Goal: Task Accomplishment & Management: Manage account settings

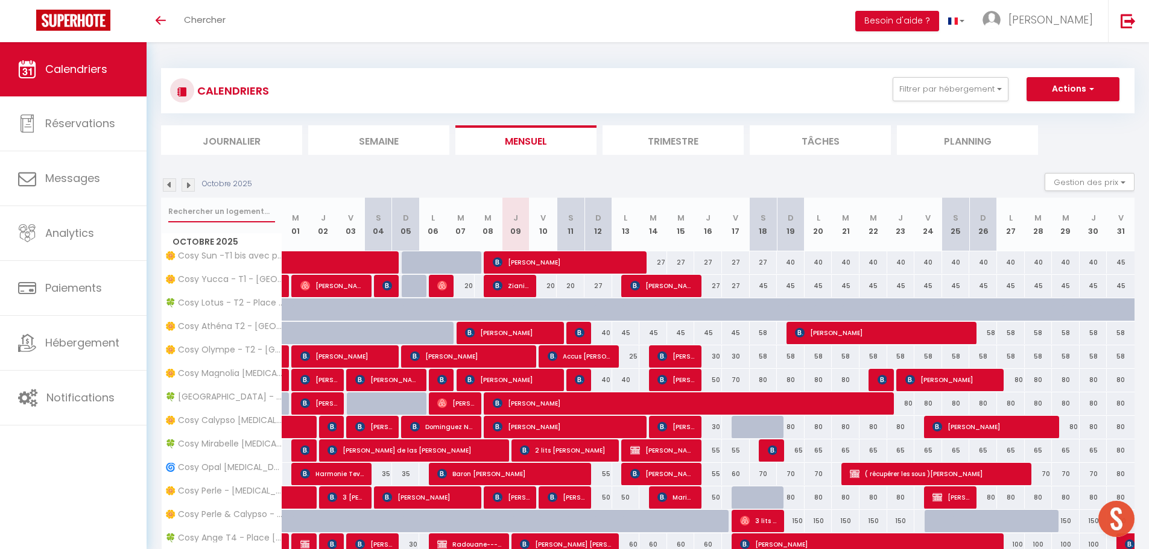
click at [224, 201] on input "text" at bounding box center [221, 212] width 107 height 22
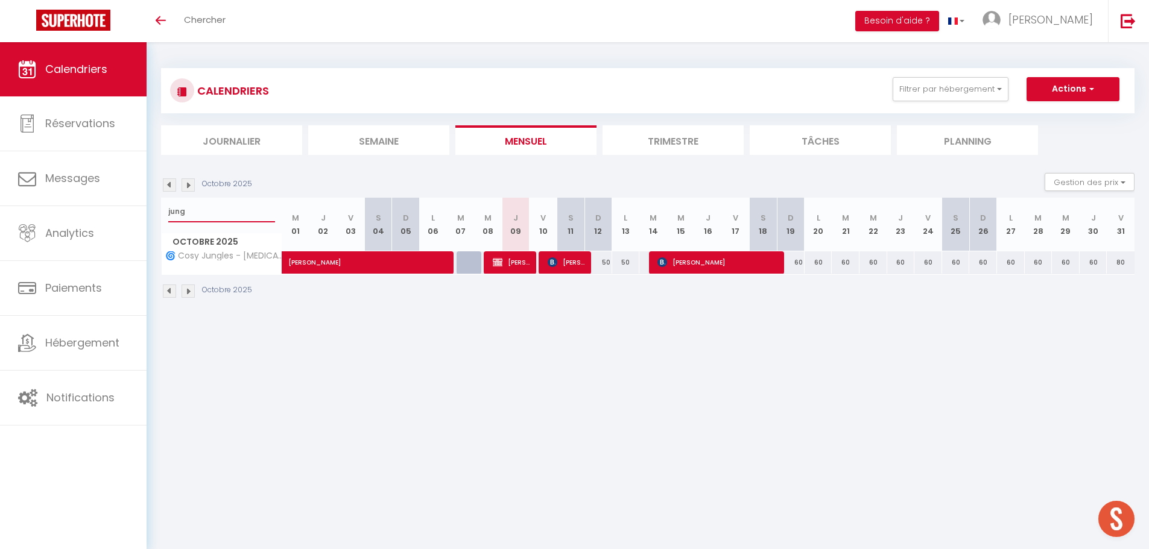
click at [235, 208] on input "jung" at bounding box center [221, 212] width 107 height 22
click at [235, 207] on input "jung" at bounding box center [221, 212] width 107 height 22
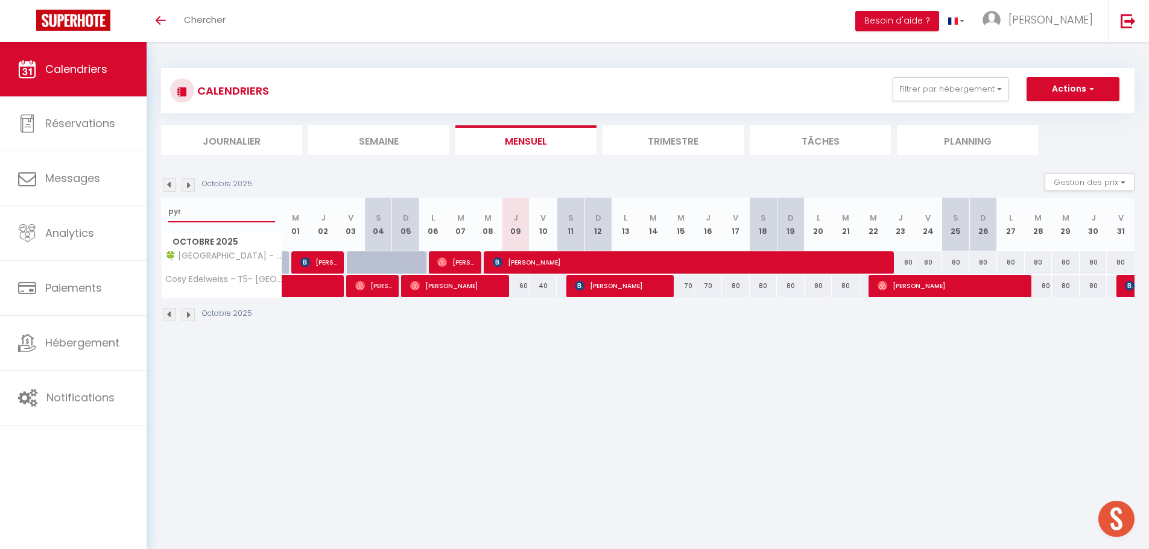
type input "pyr"
click at [504, 261] on span "[PERSON_NAME]" at bounding box center [691, 262] width 397 height 23
select select "OK"
select select "KO"
select select "0"
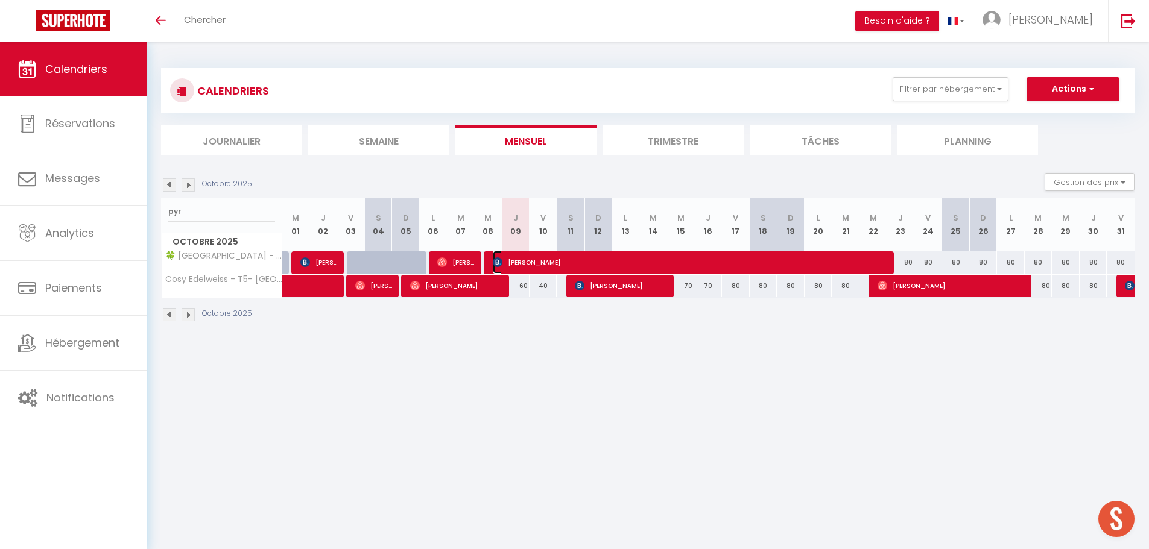
select select "0"
select select "1"
select select
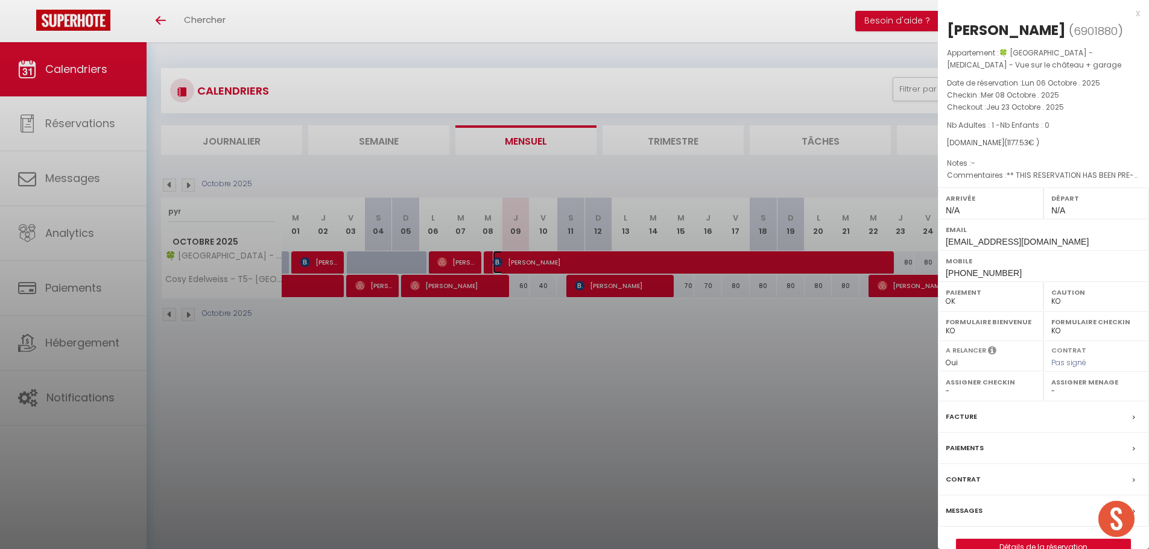
select select "42227"
select select "34416"
click at [223, 210] on div at bounding box center [574, 274] width 1149 height 549
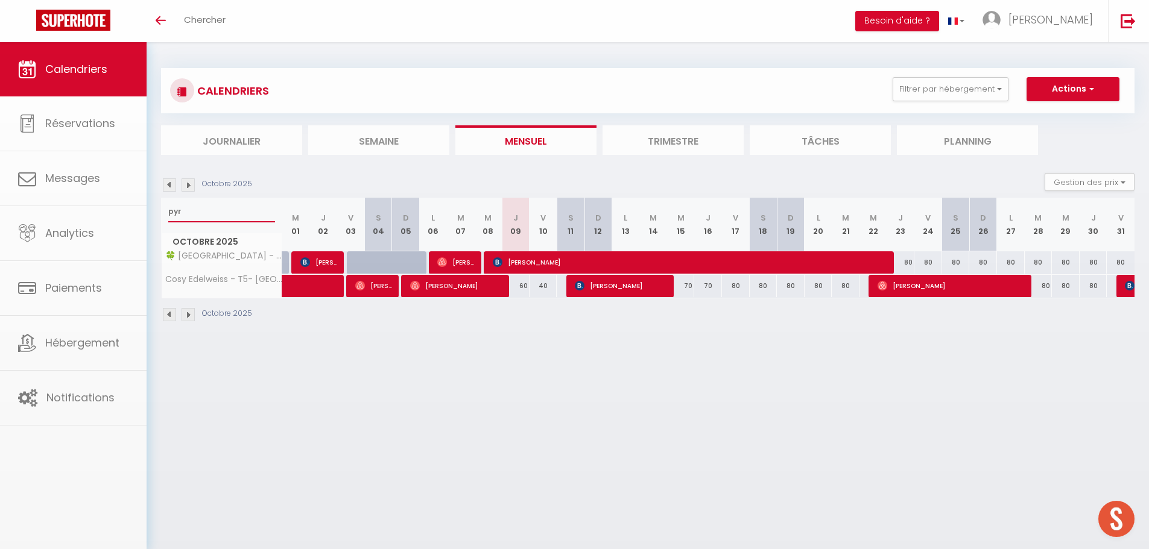
click at [213, 211] on input "pyr" at bounding box center [221, 212] width 107 height 22
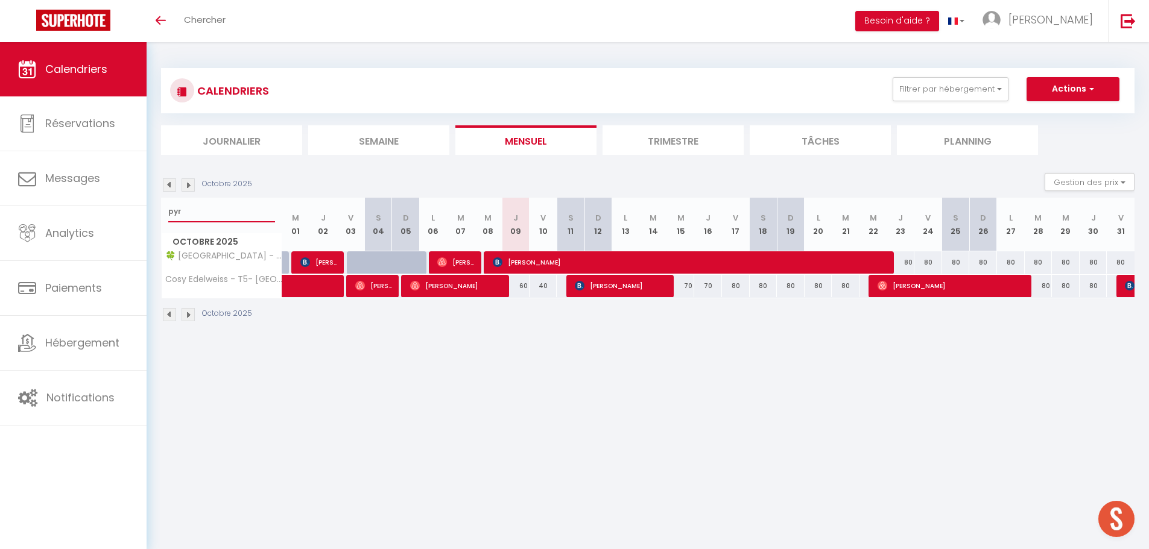
click at [213, 211] on input "pyr" at bounding box center [221, 212] width 107 height 22
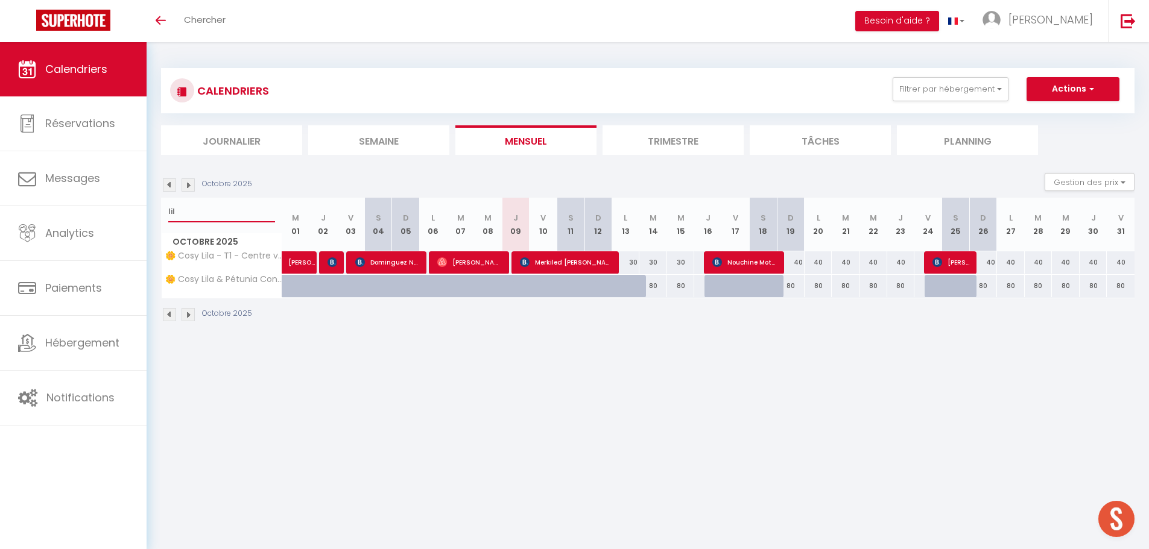
type input "lil"
click at [493, 259] on span "[PERSON_NAME]" at bounding box center [469, 262] width 65 height 23
select select "OK"
select select "50000"
select select
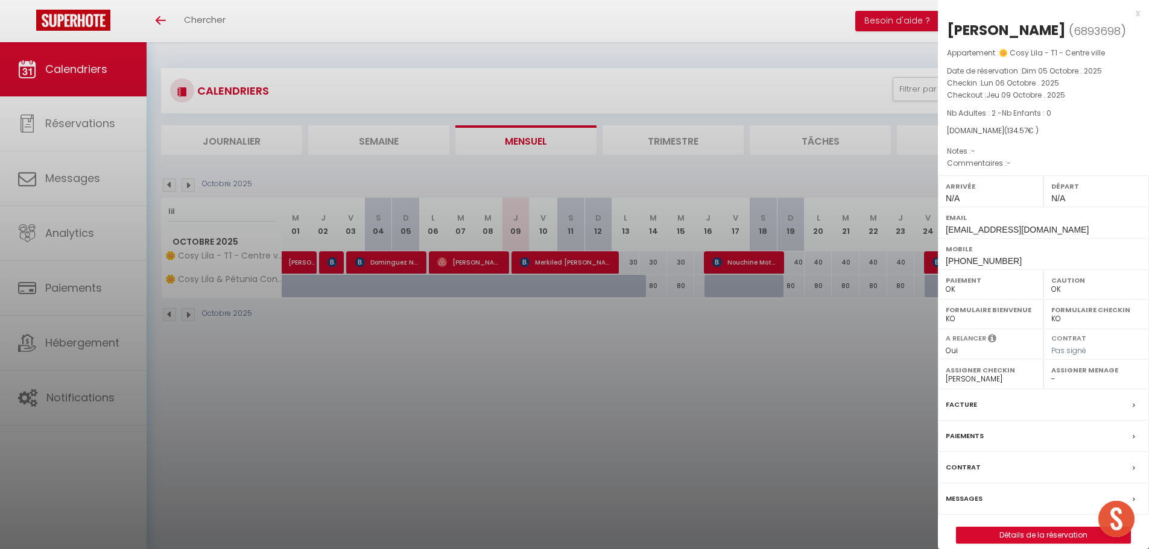
click at [963, 496] on label "Messages" at bounding box center [964, 499] width 37 height 13
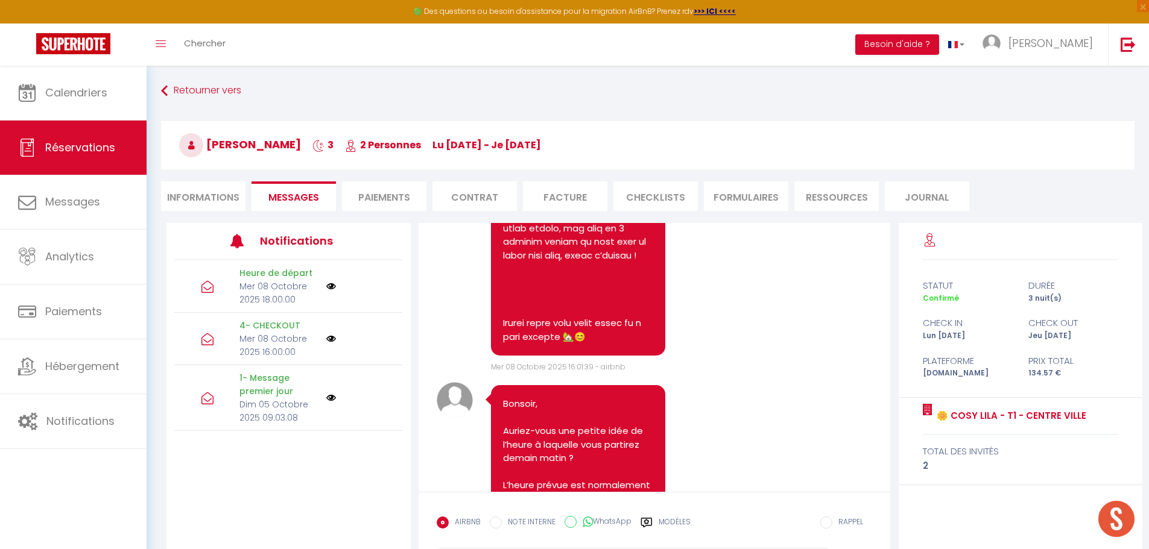
scroll to position [2189, 0]
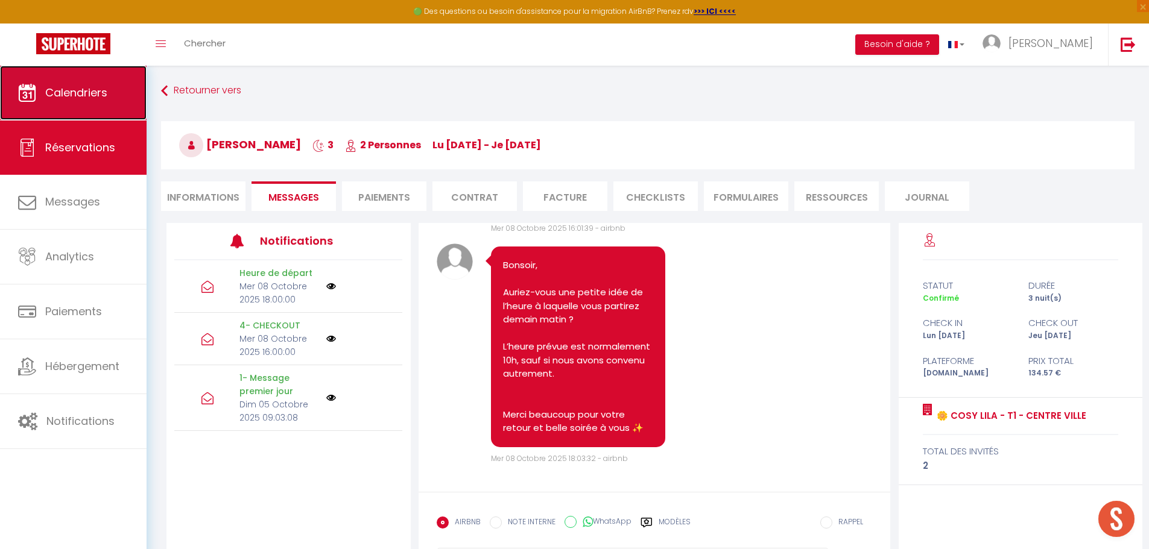
click at [109, 109] on link "Calendriers" at bounding box center [73, 93] width 147 height 54
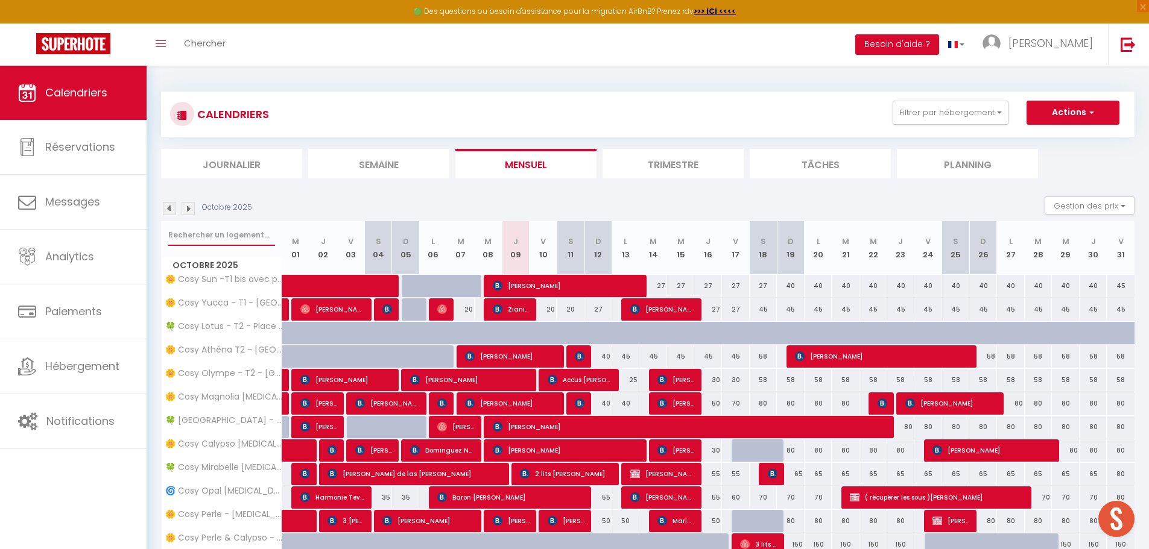
click at [253, 233] on input "text" at bounding box center [221, 235] width 107 height 22
type input "jasmin"
select select
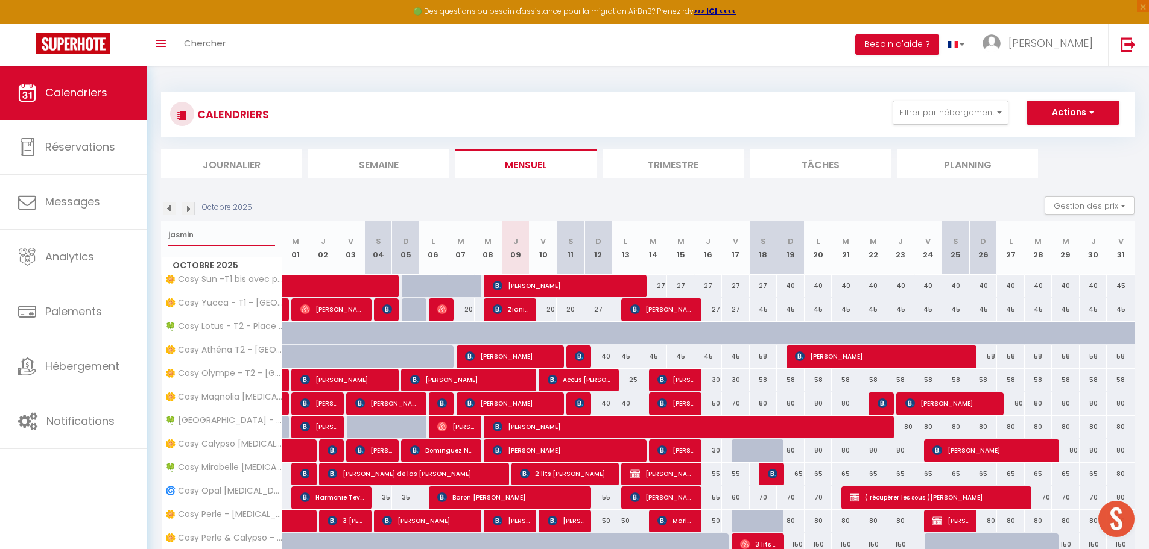
select select
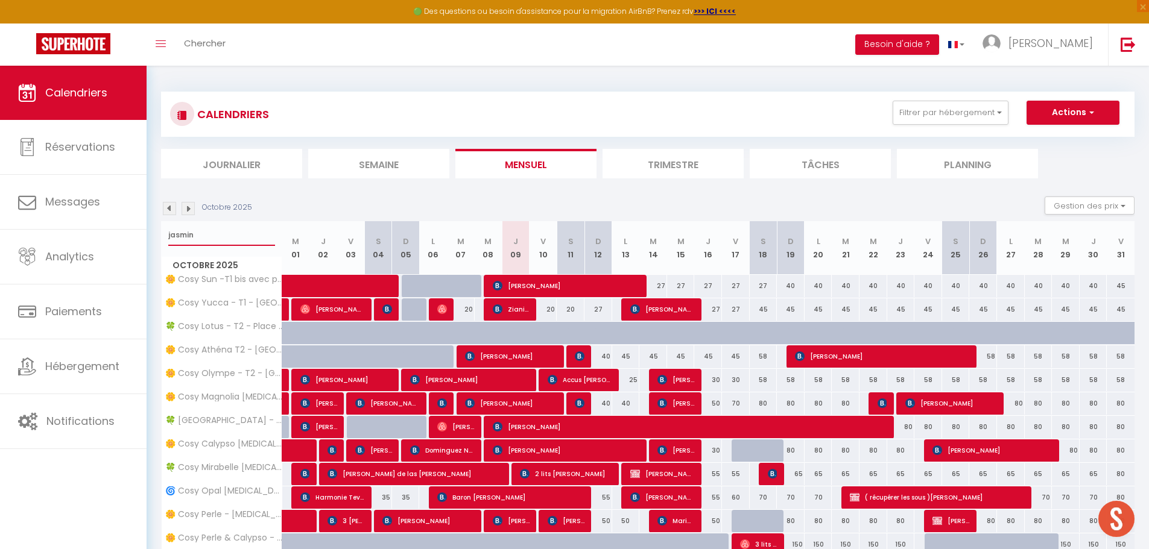
select select
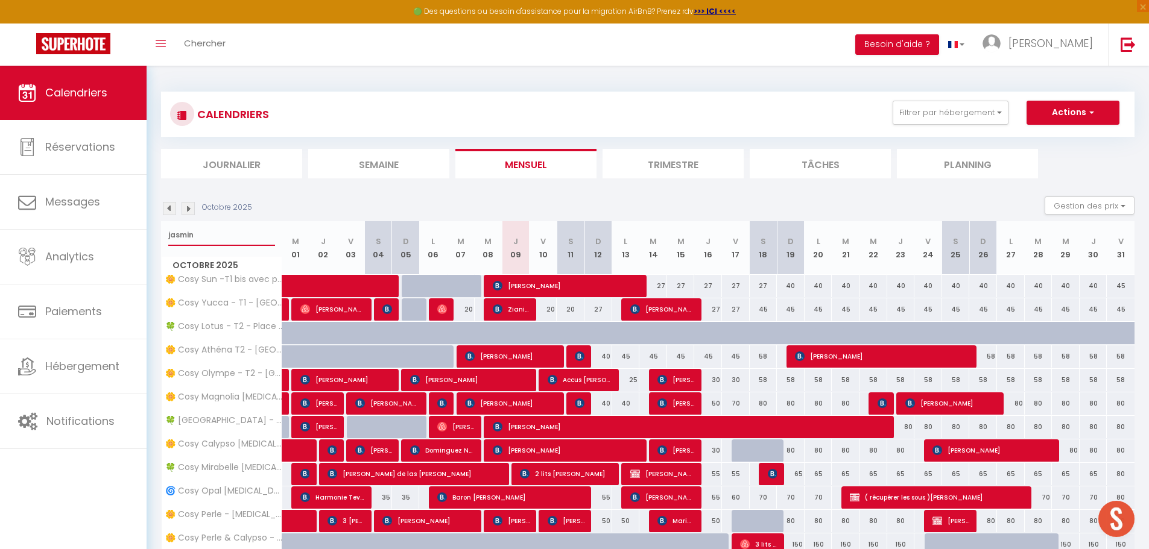
select select
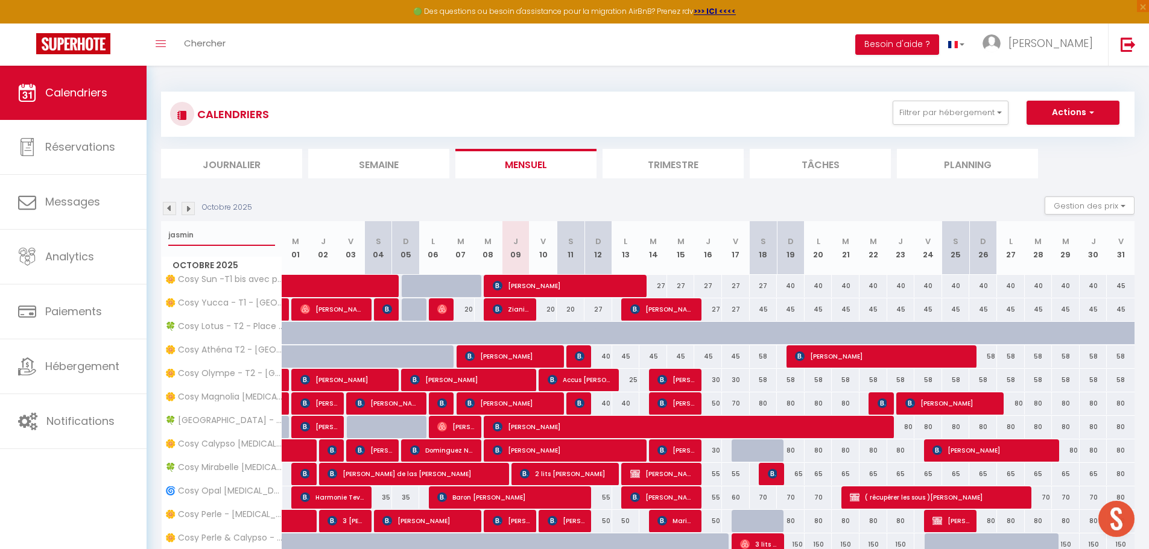
select select
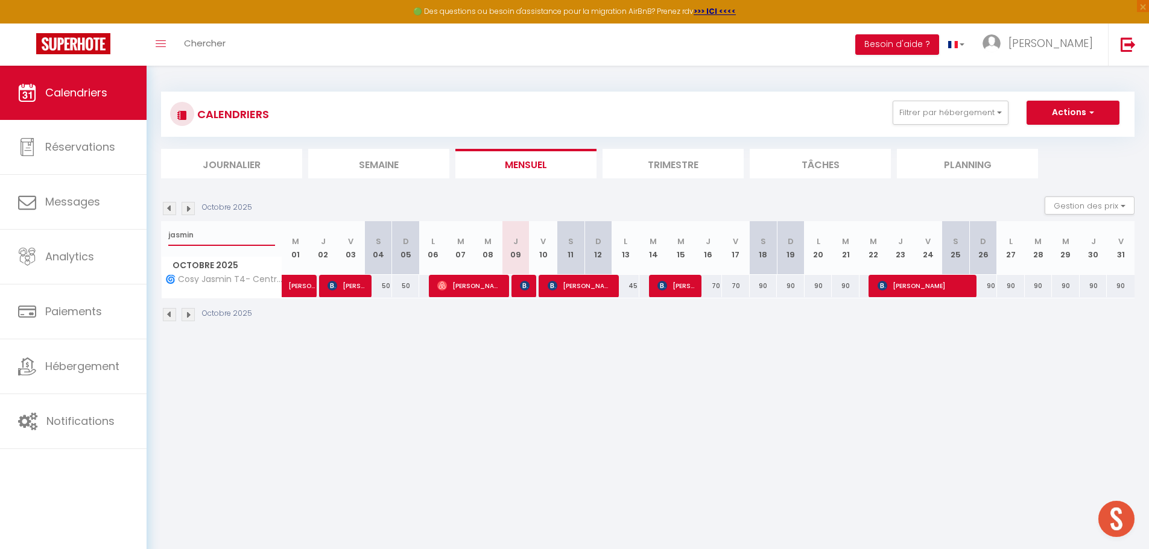
type input "jasmin"
click at [499, 287] on span "[PERSON_NAME]" at bounding box center [469, 285] width 65 height 23
select select "OK"
select select "0"
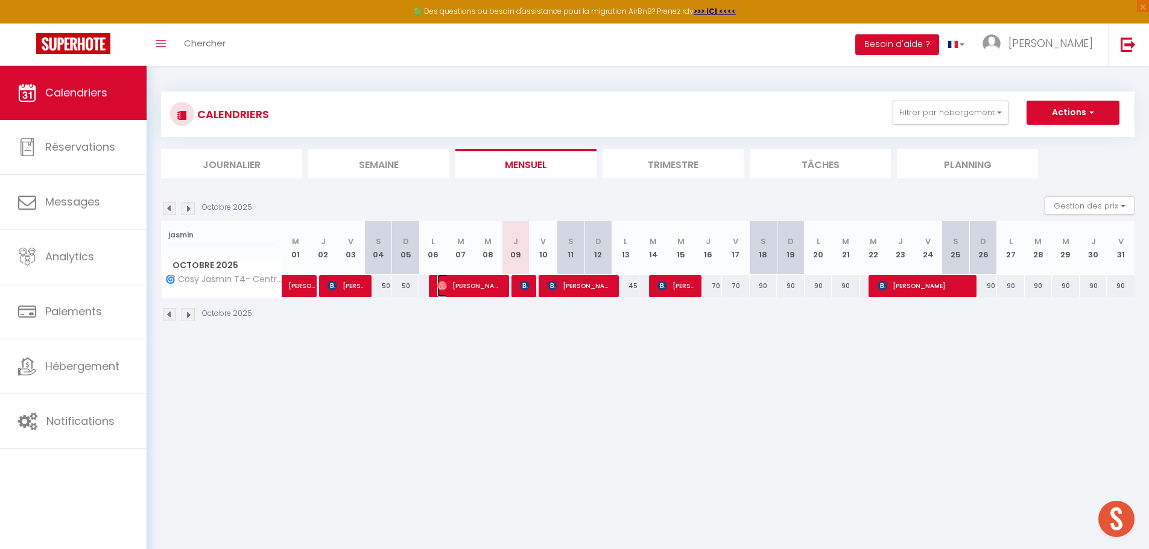
select select "0"
select select "1"
select select
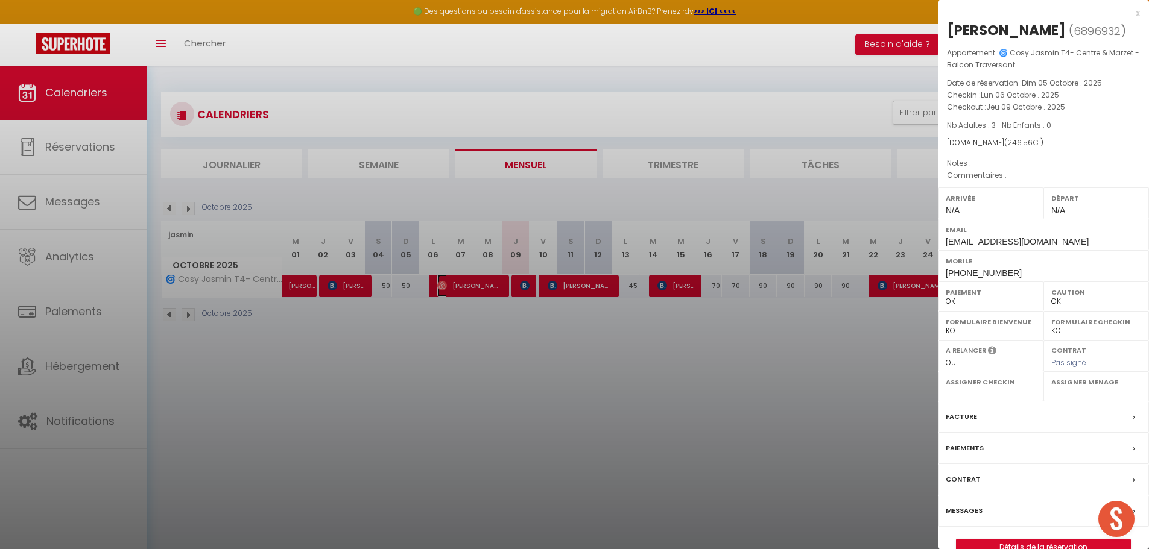
select select "50000"
drag, startPoint x: 970, startPoint y: 513, endPoint x: 680, endPoint y: 419, distance: 305.4
click at [680, 419] on div at bounding box center [574, 274] width 1149 height 549
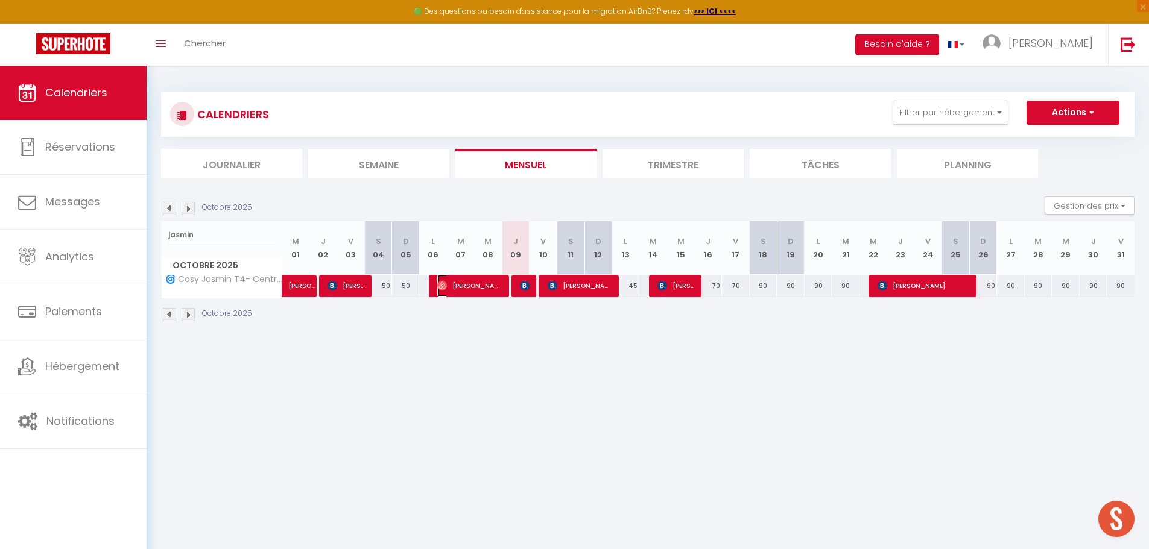
click at [495, 286] on span "[PERSON_NAME]" at bounding box center [469, 285] width 65 height 23
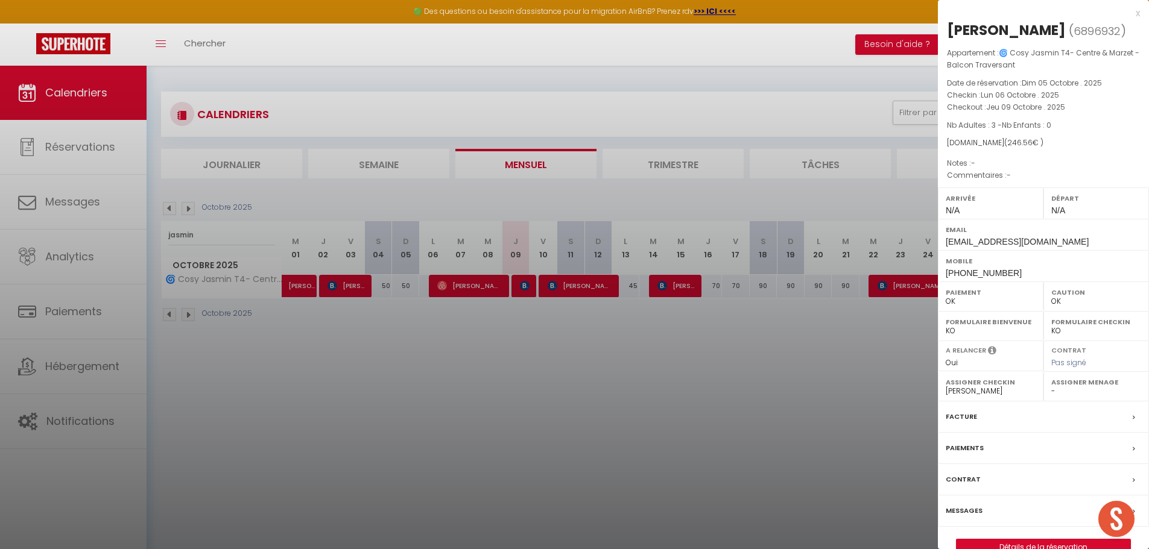
click at [962, 509] on label "Messages" at bounding box center [964, 511] width 37 height 13
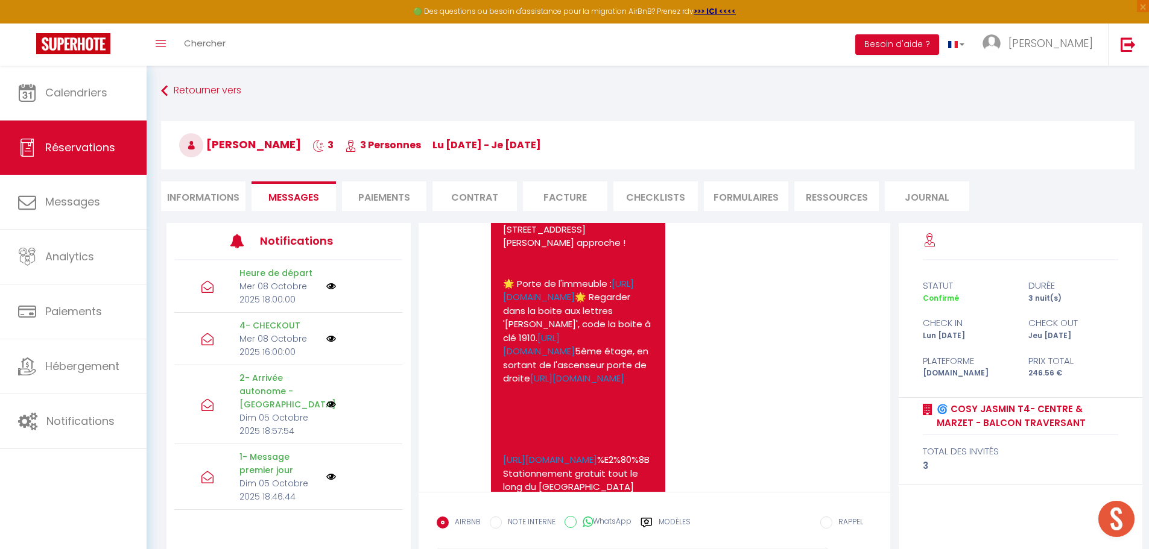
scroll to position [1029, 0]
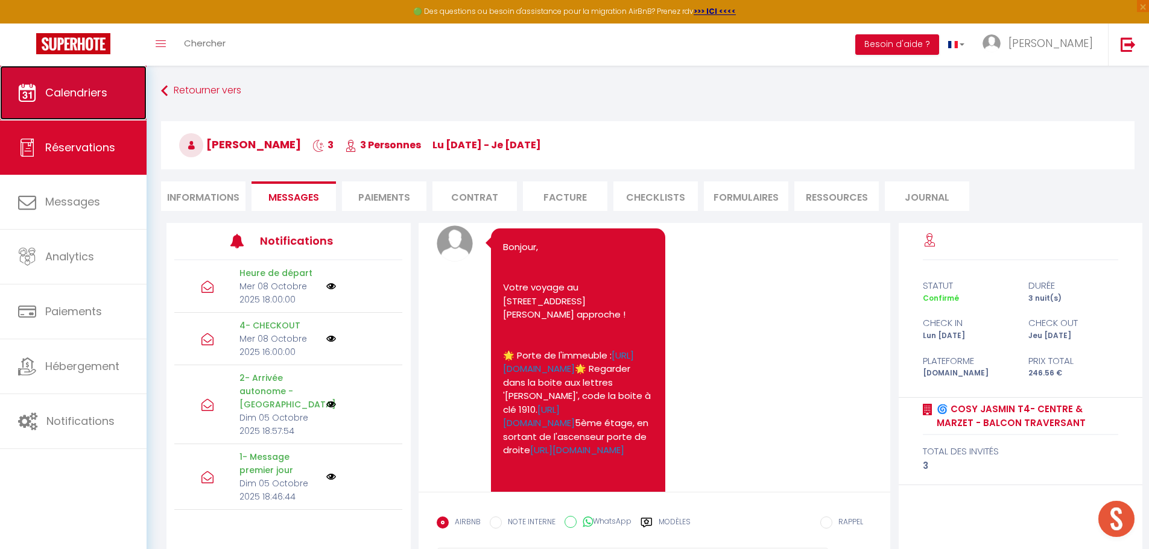
click at [57, 88] on span "Calendriers" at bounding box center [76, 92] width 62 height 15
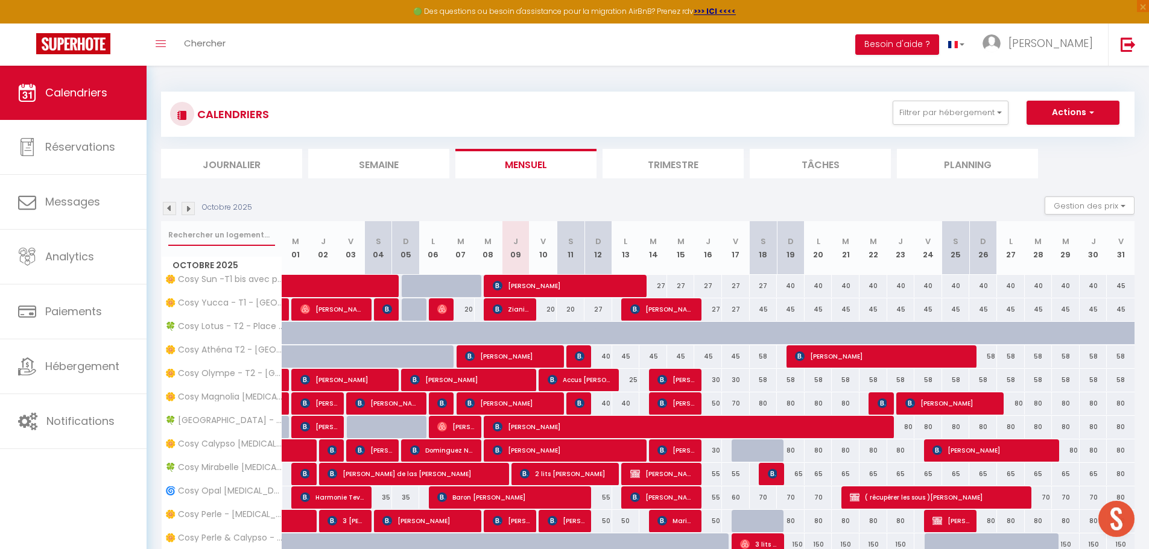
click at [238, 239] on input "text" at bounding box center [221, 235] width 107 height 22
type input "jasmin"
select select
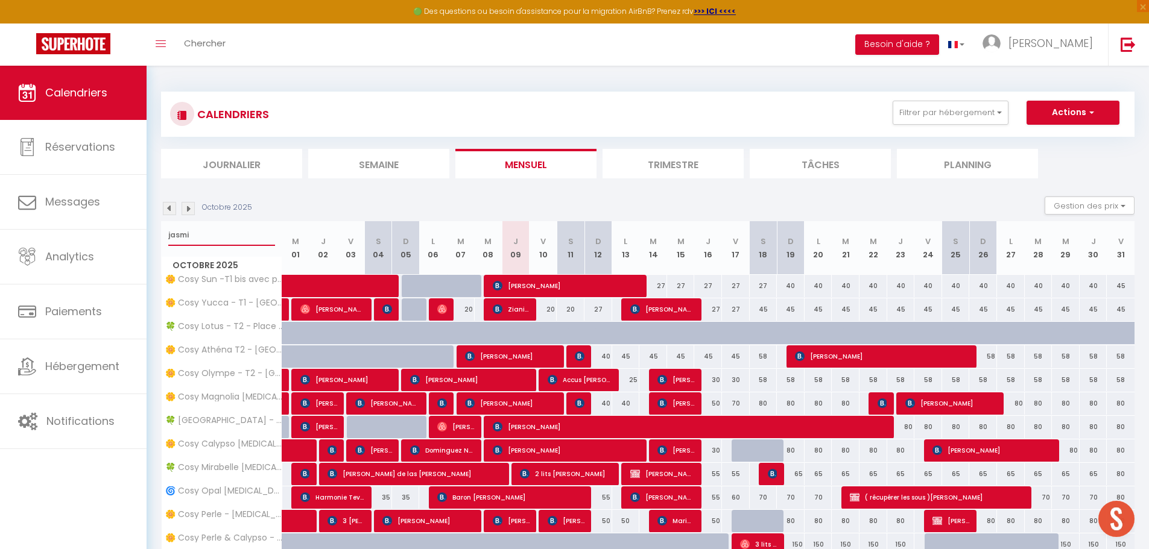
select select
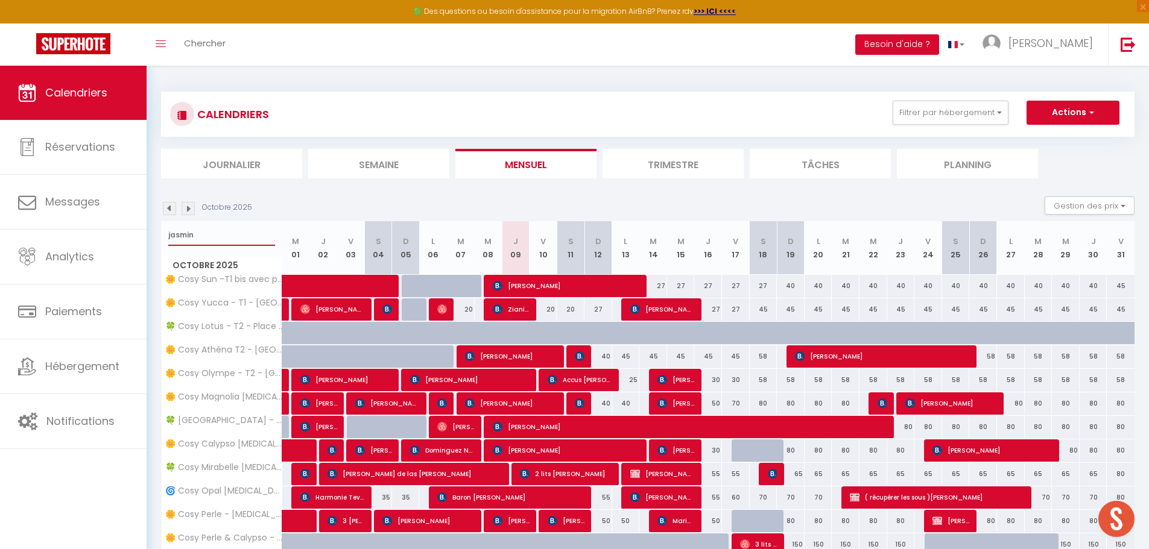
select select
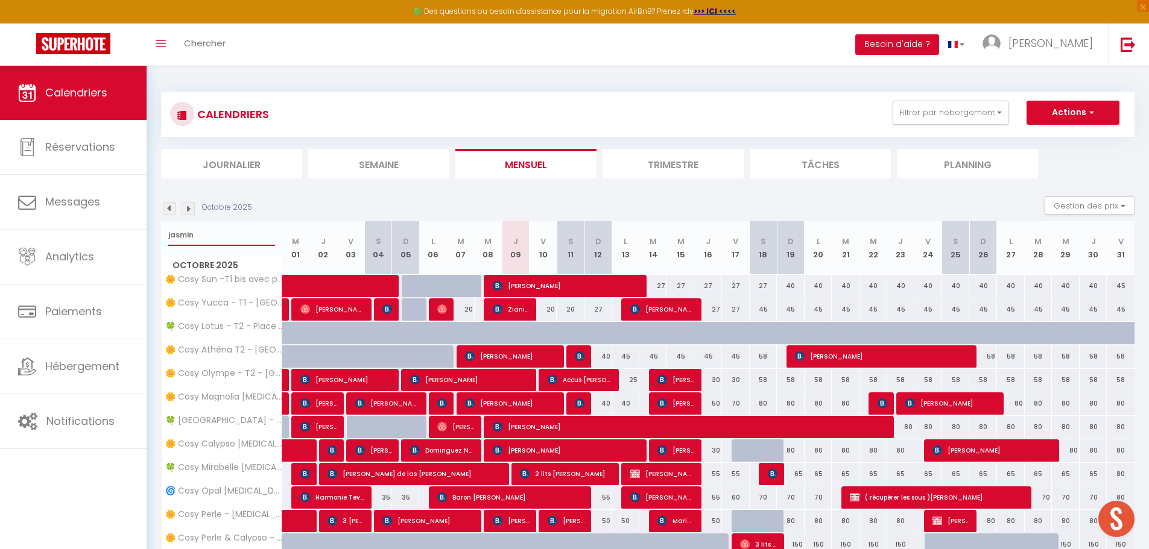
select select
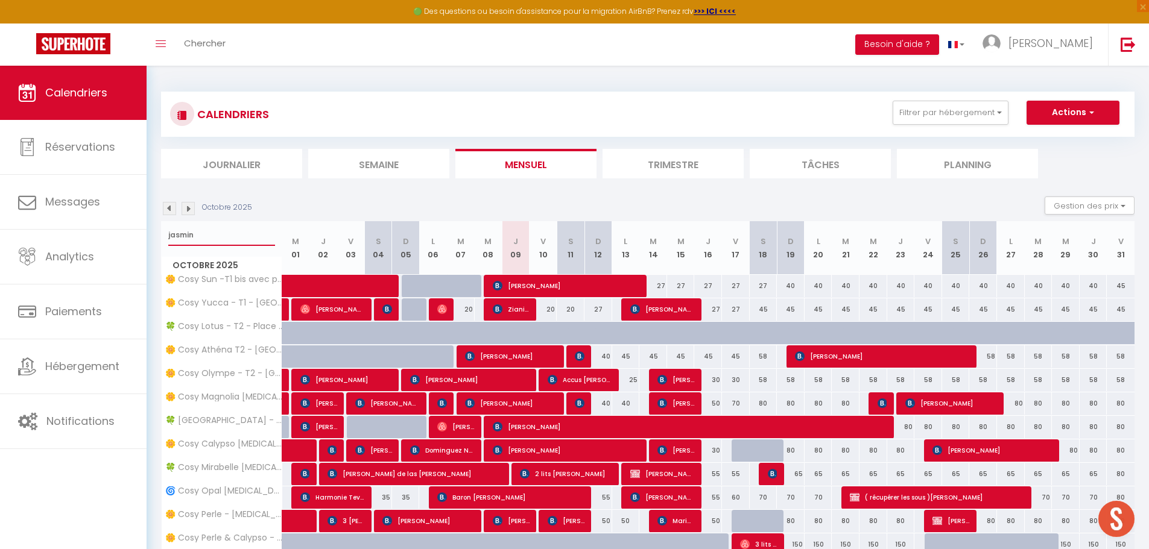
select select
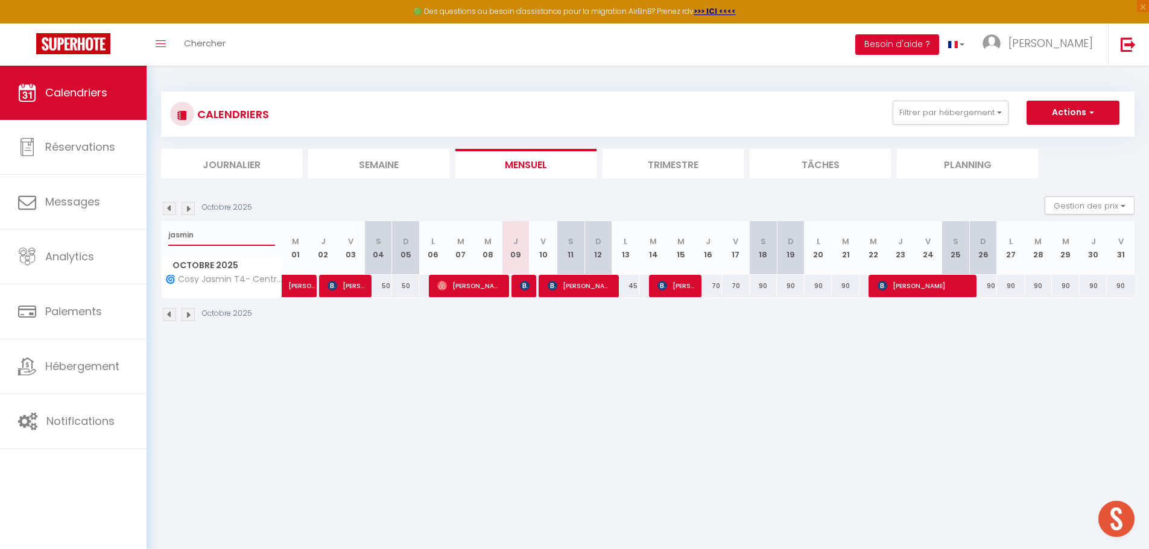
type input "jasmin"
click at [518, 284] on div at bounding box center [525, 286] width 28 height 23
click at [522, 285] on img at bounding box center [525, 286] width 10 height 10
select select "OK"
select select "KO"
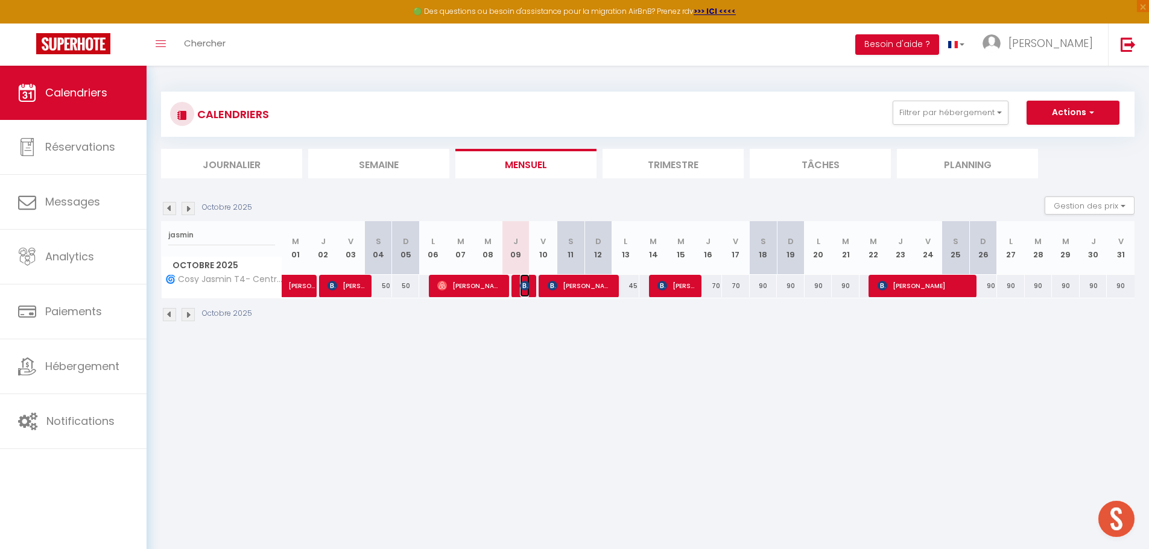
select select "0"
select select "1"
select select
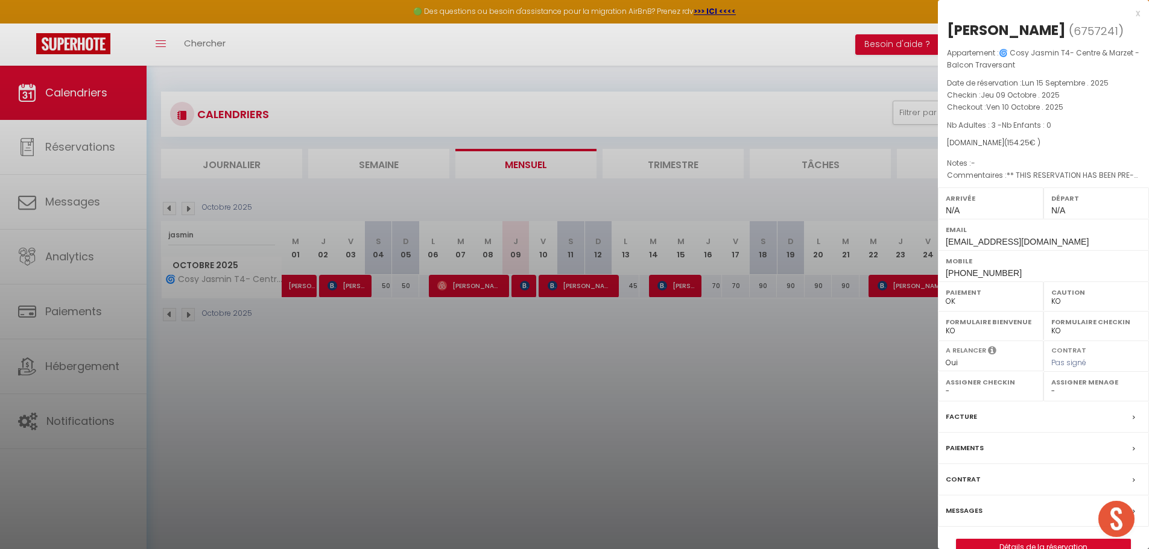
click at [502, 318] on div at bounding box center [574, 274] width 1149 height 549
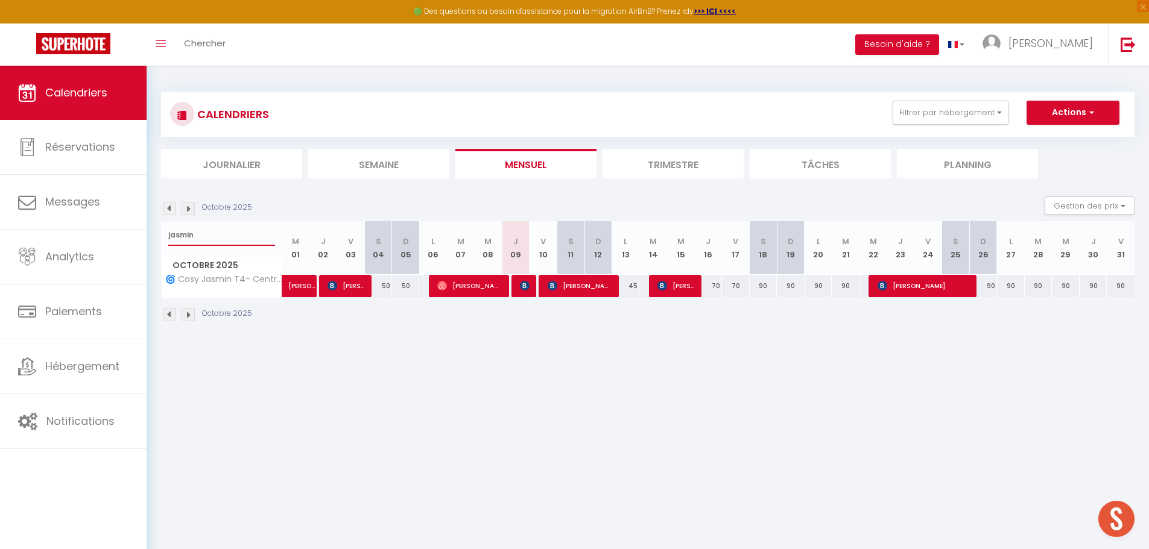
click at [226, 234] on input "jasmin" at bounding box center [221, 235] width 107 height 22
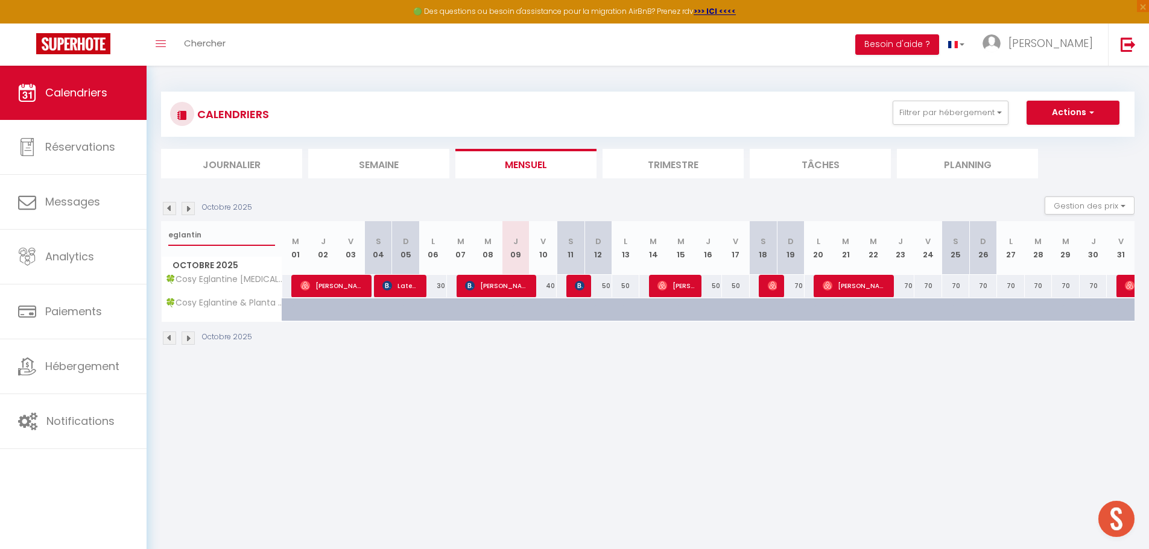
type input "eglantin"
click at [497, 289] on span "[PERSON_NAME]" at bounding box center [497, 285] width 65 height 23
select select "34416"
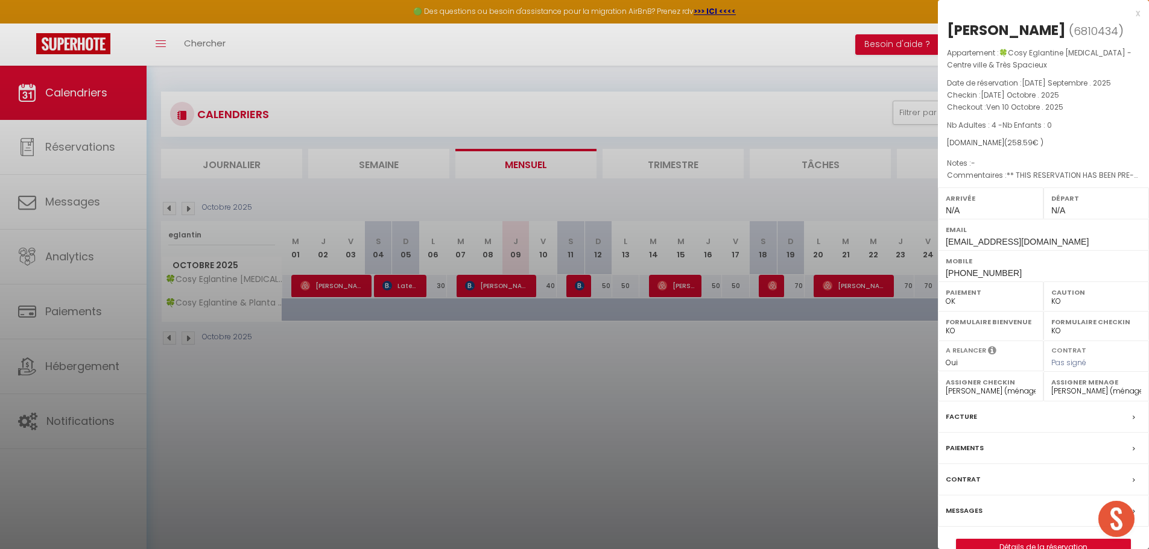
click at [952, 512] on label "Messages" at bounding box center [964, 511] width 37 height 13
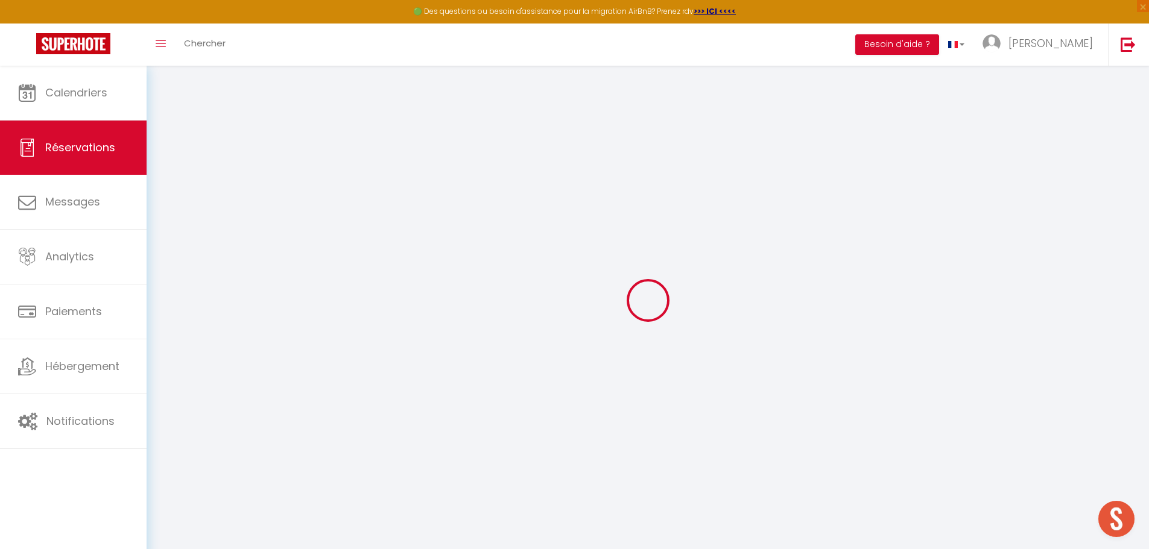
select select
checkbox input "false"
select select
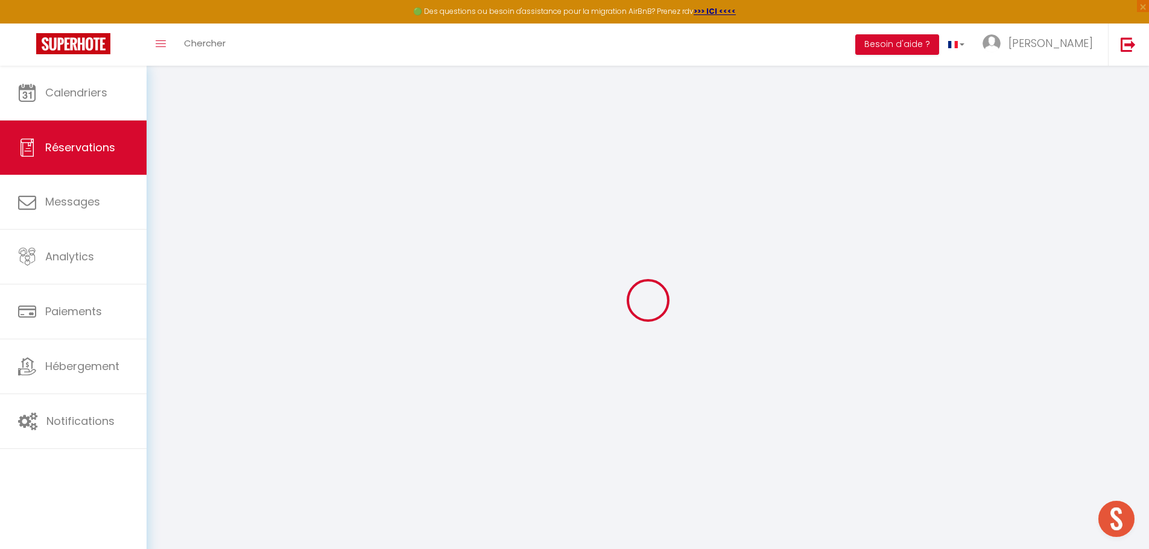
checkbox input "false"
type textarea "** THIS RESERVATION HAS BEEN PRE-PAID ** BOOKING NOTE : Payment charge is EUR 2…"
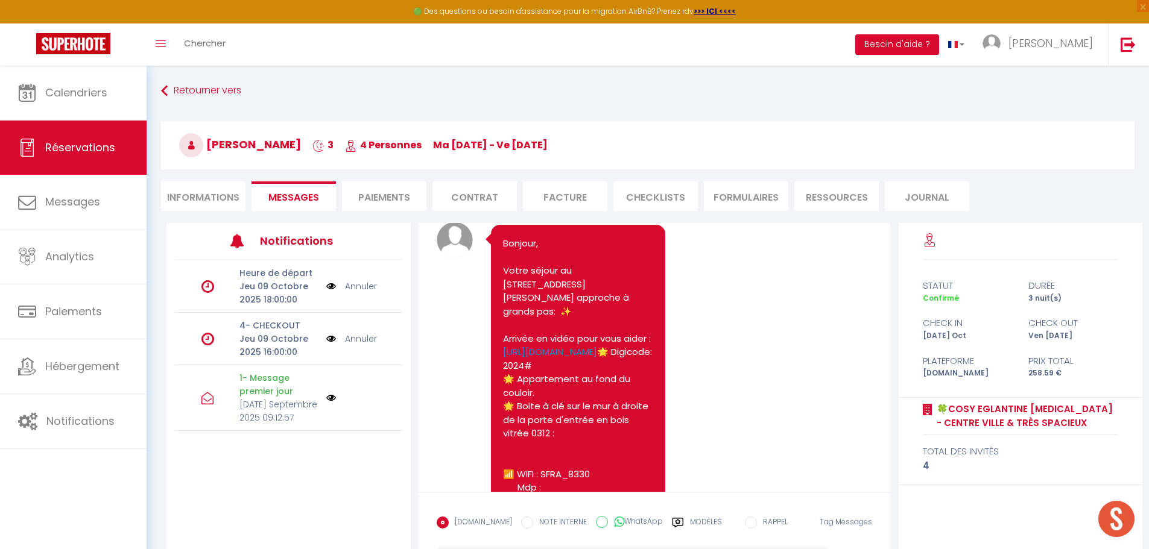
scroll to position [452, 0]
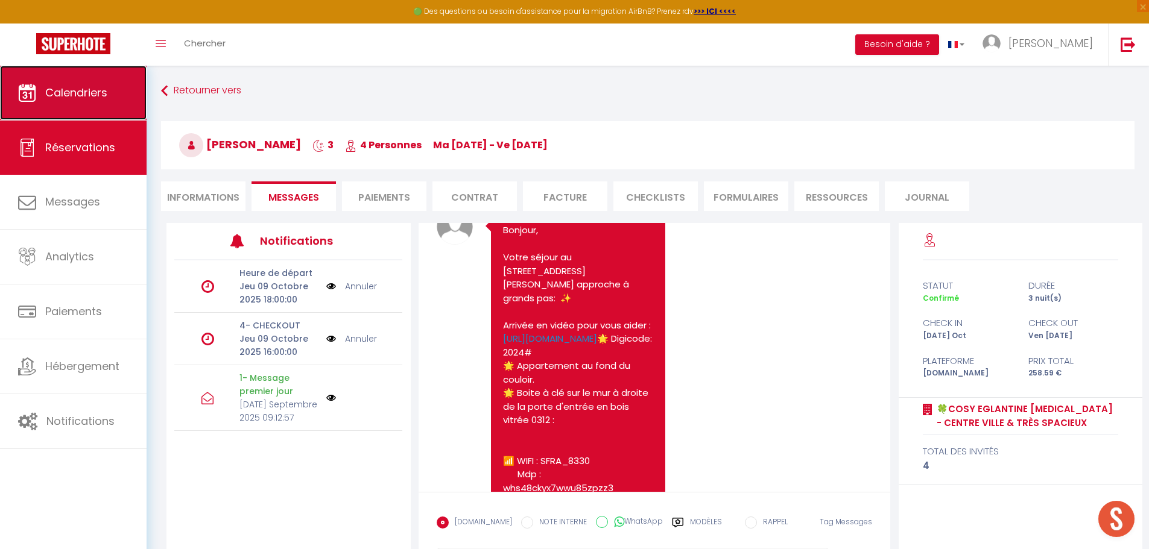
click at [115, 100] on link "Calendriers" at bounding box center [73, 93] width 147 height 54
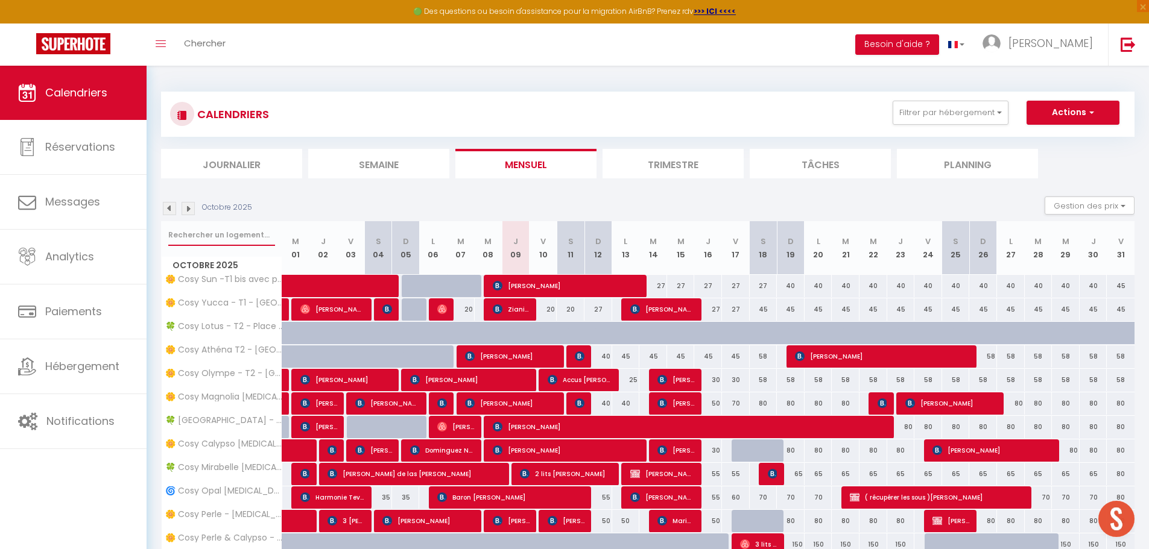
click at [235, 235] on input "text" at bounding box center [221, 235] width 107 height 22
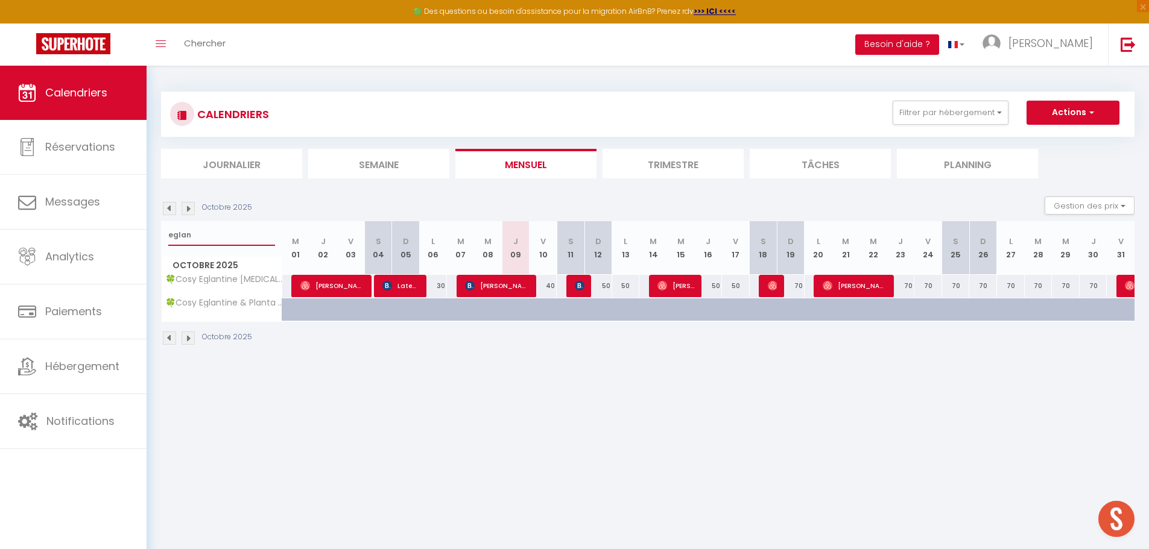
type input "eglan"
click at [503, 280] on span "[PERSON_NAME]" at bounding box center [497, 285] width 65 height 23
select select "OK"
select select "KO"
select select "0"
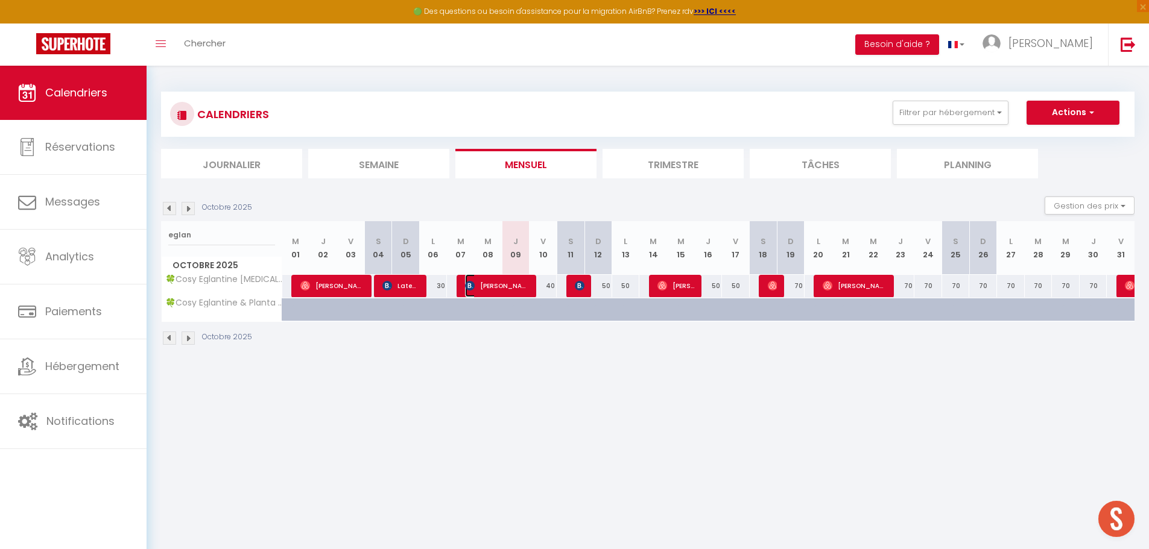
select select "0"
select select "1"
select select
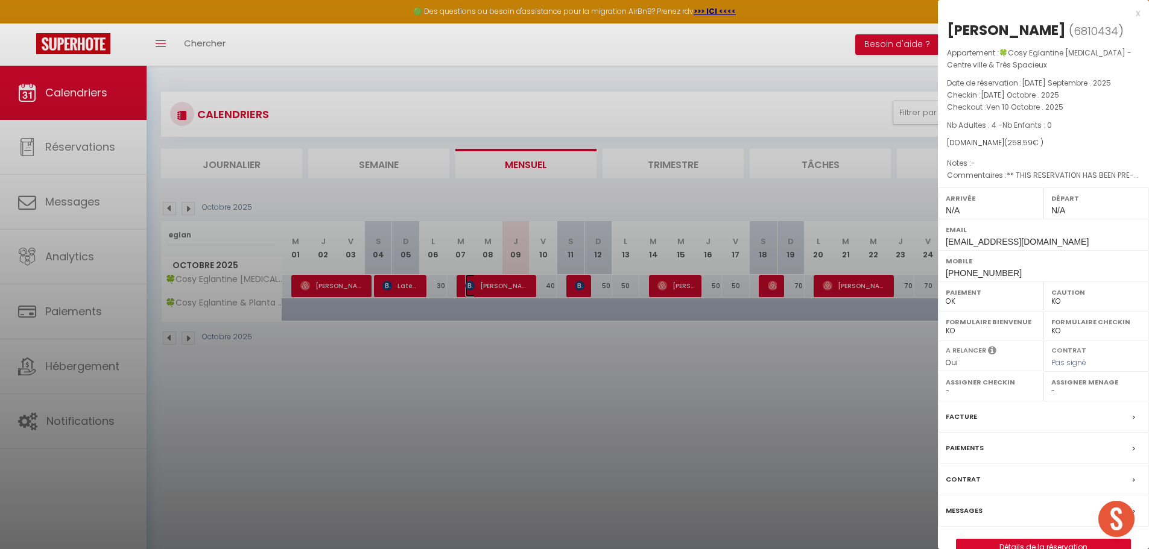
select select "34416"
click at [565, 378] on div at bounding box center [574, 274] width 1149 height 549
